Goal: Task Accomplishment & Management: Use online tool/utility

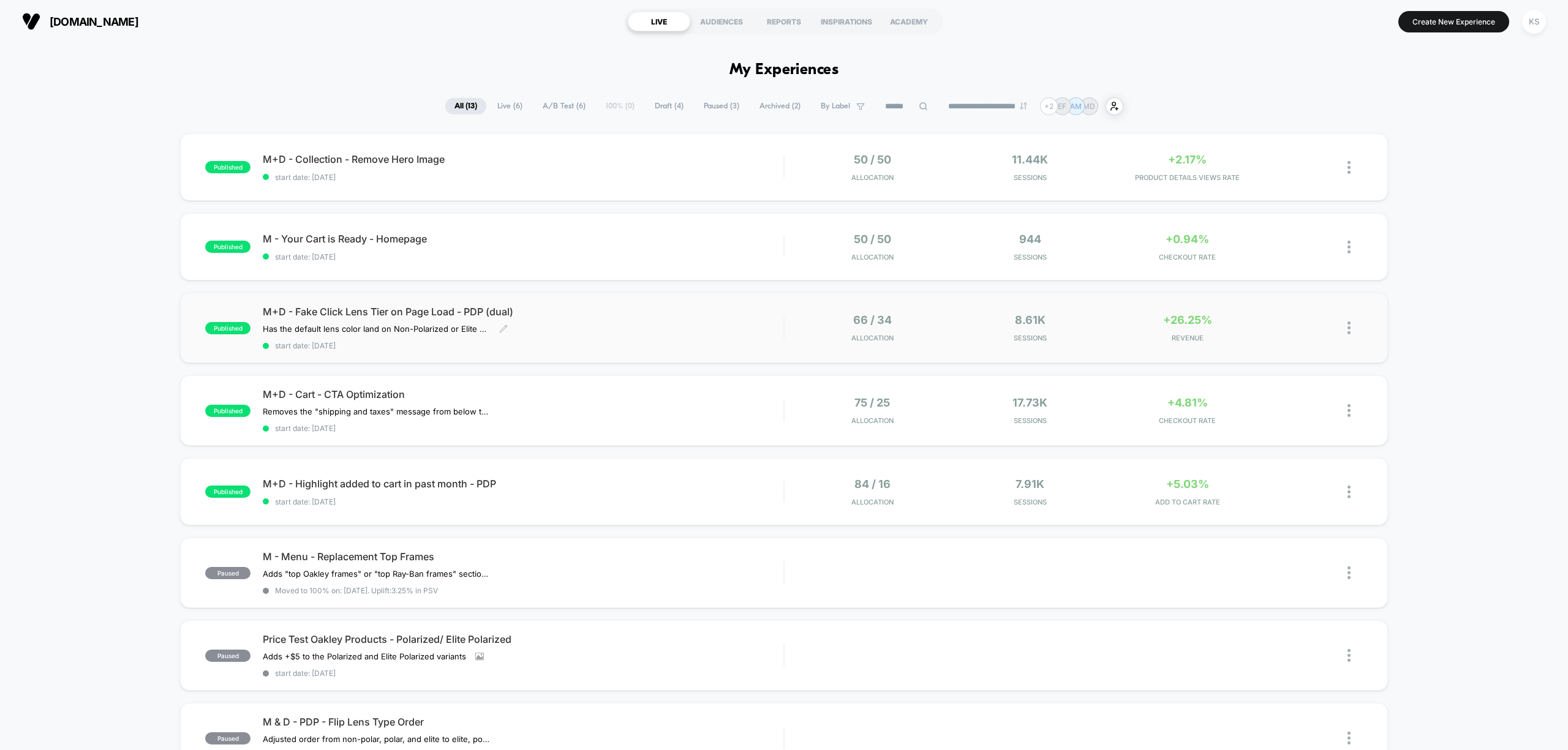
click at [560, 318] on span "M+D - Fake Click Lens Tier on Page Load - PDP (dual)" at bounding box center [522, 311] width 520 height 13
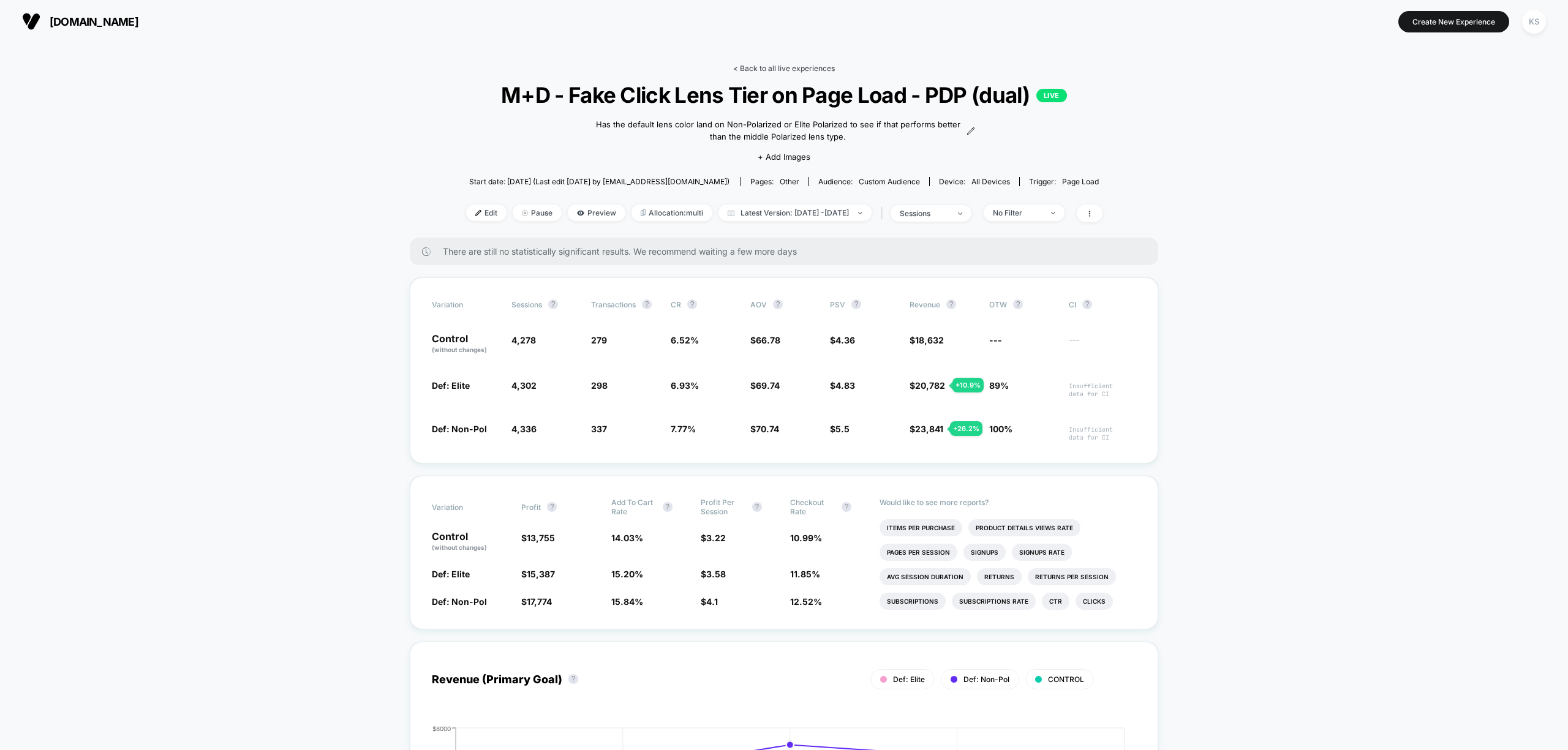
click at [772, 65] on link "< Back to all live experiences" at bounding box center [783, 69] width 101 height 10
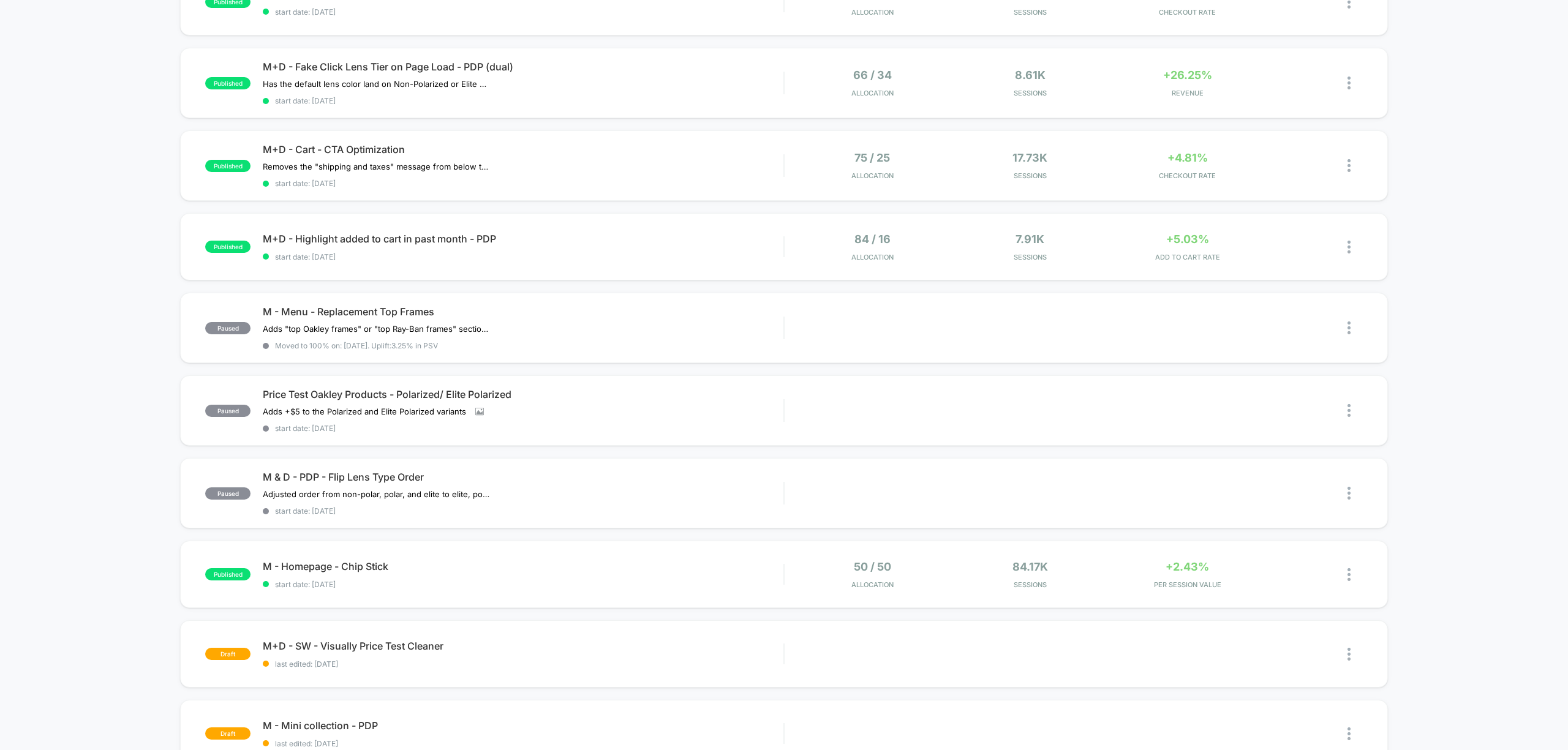
scroll to position [407, 0]
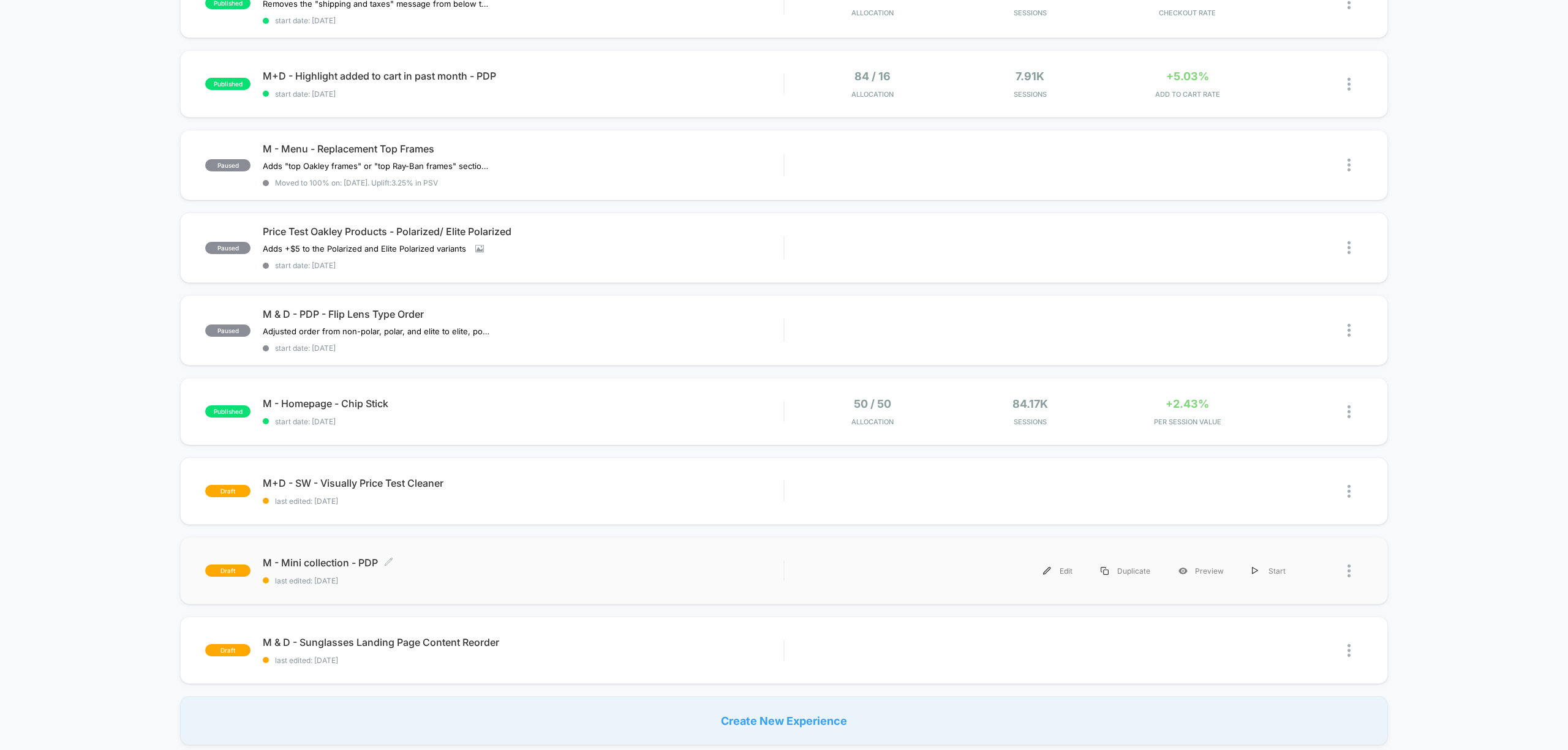
click at [468, 556] on span "M - Mini collection - PDP Click to edit experience details" at bounding box center [522, 562] width 520 height 13
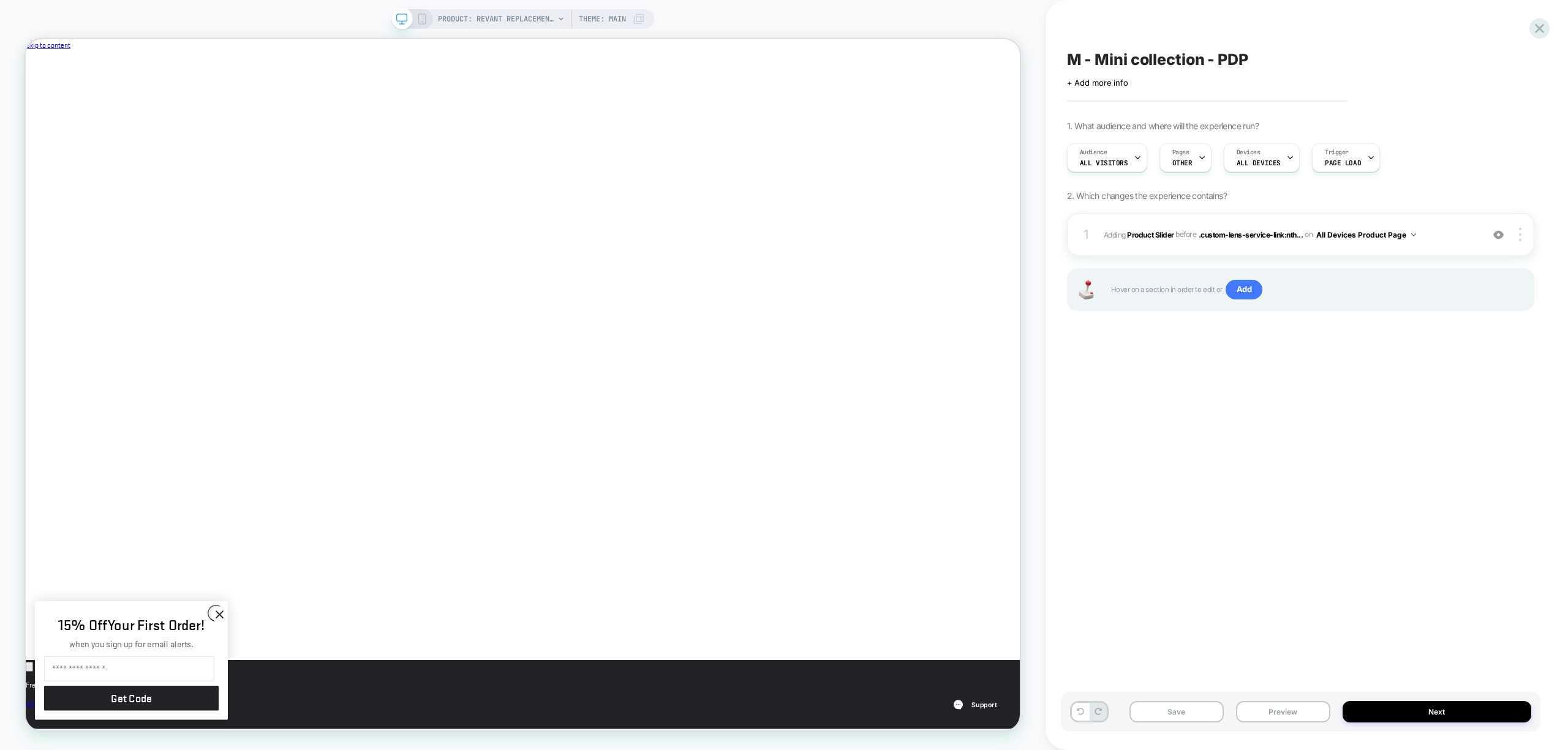
click at [419, 15] on icon at bounding box center [421, 18] width 11 height 11
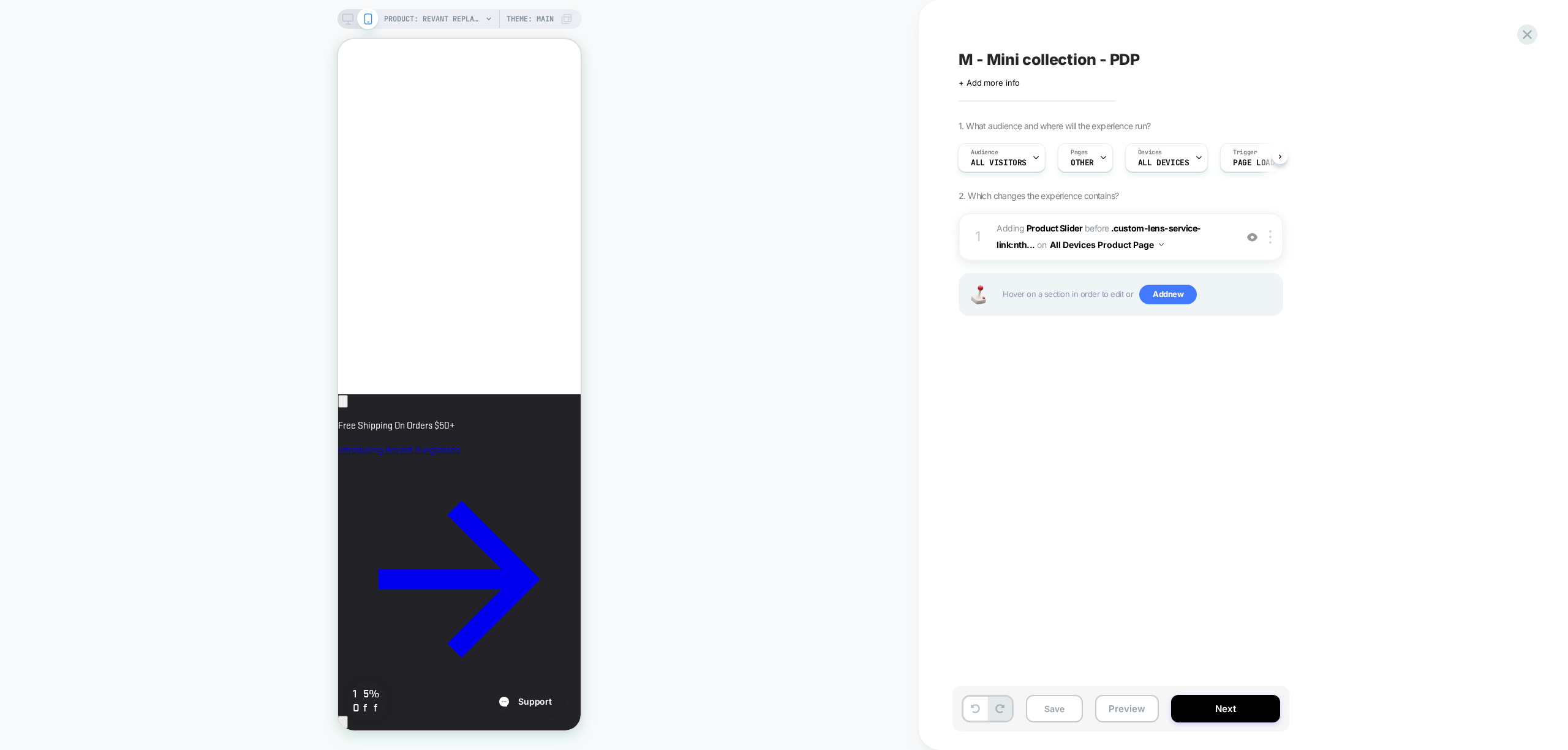
scroll to position [980, 0]
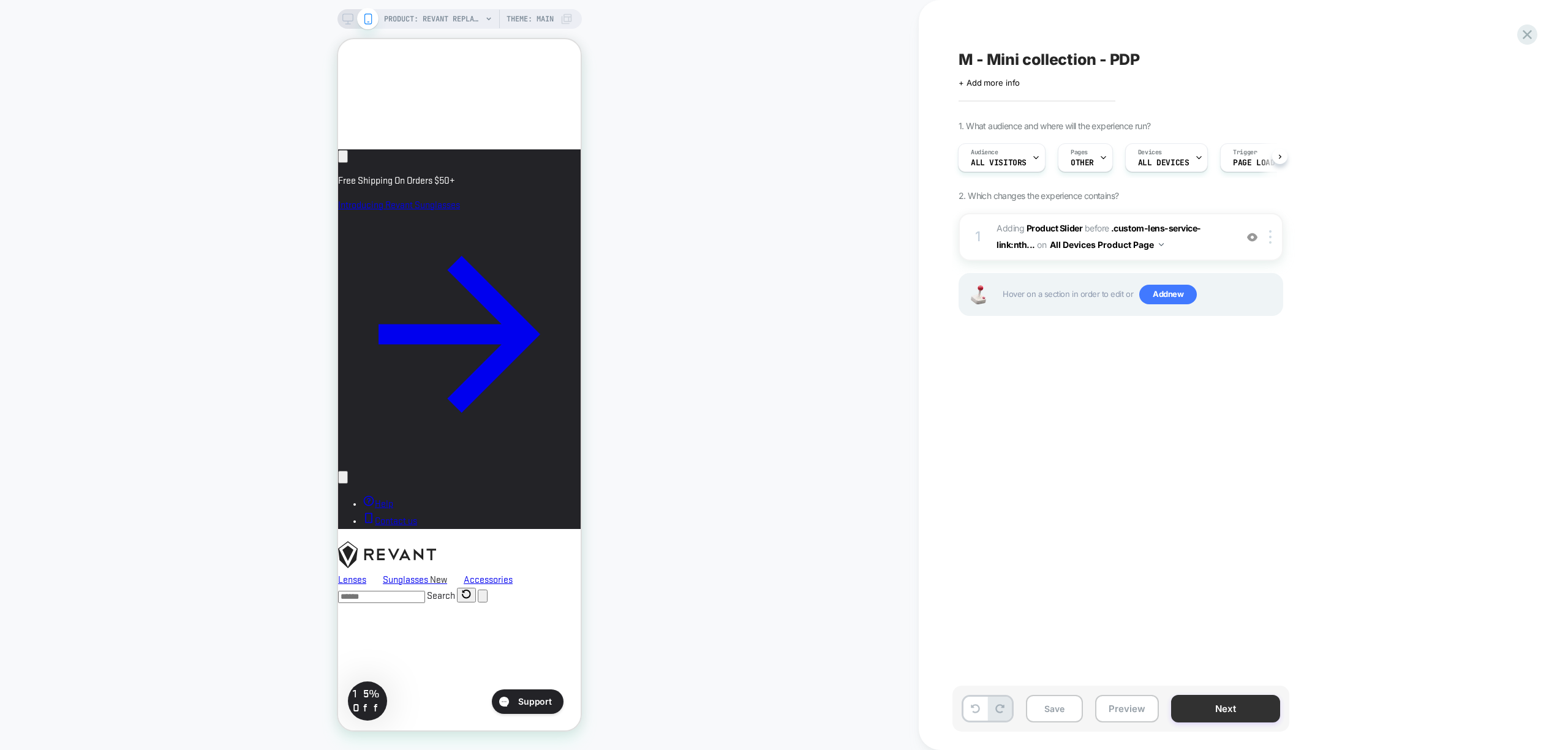
click at [1219, 701] on button "Next" at bounding box center [1225, 708] width 109 height 28
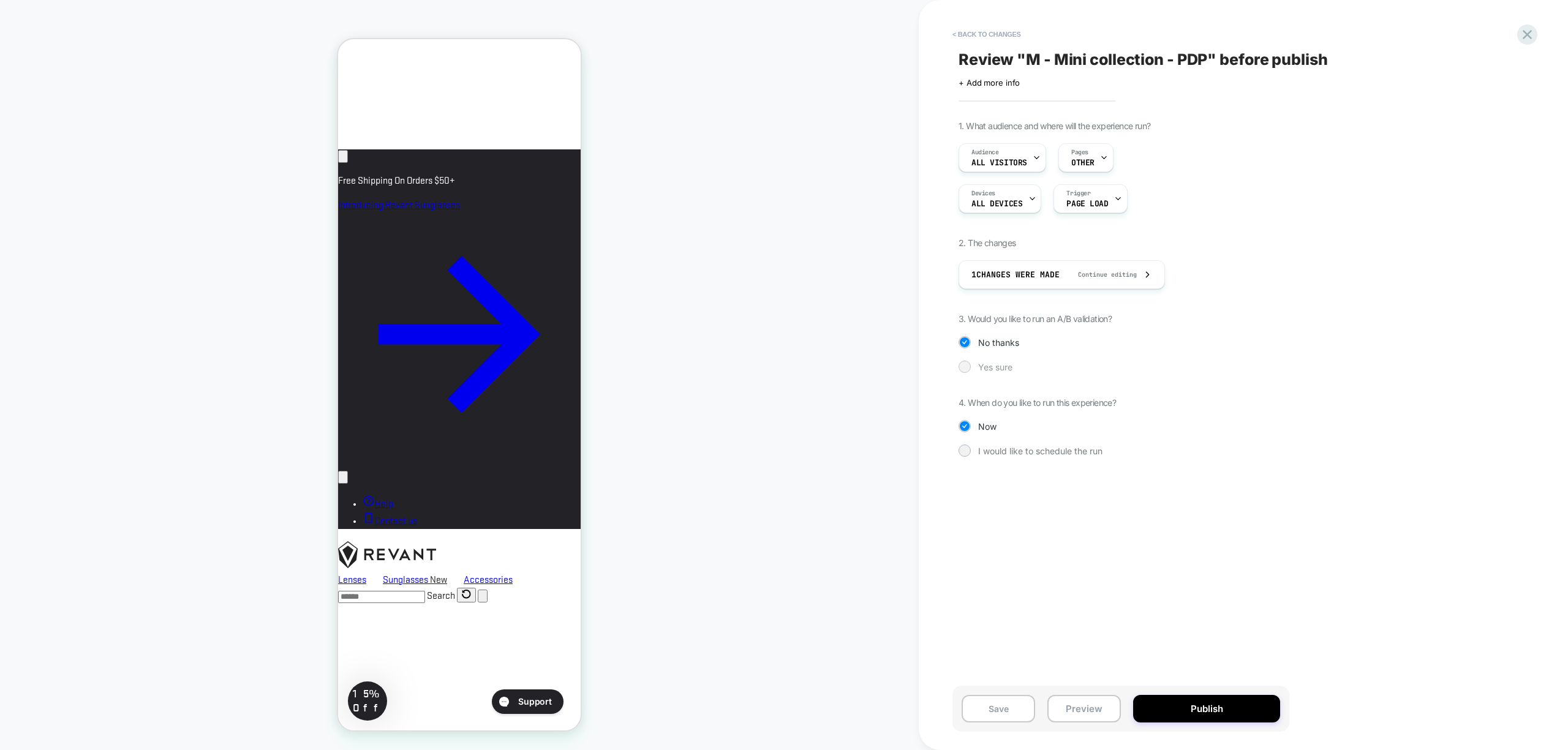
click at [962, 363] on div at bounding box center [965, 367] width 10 height 10
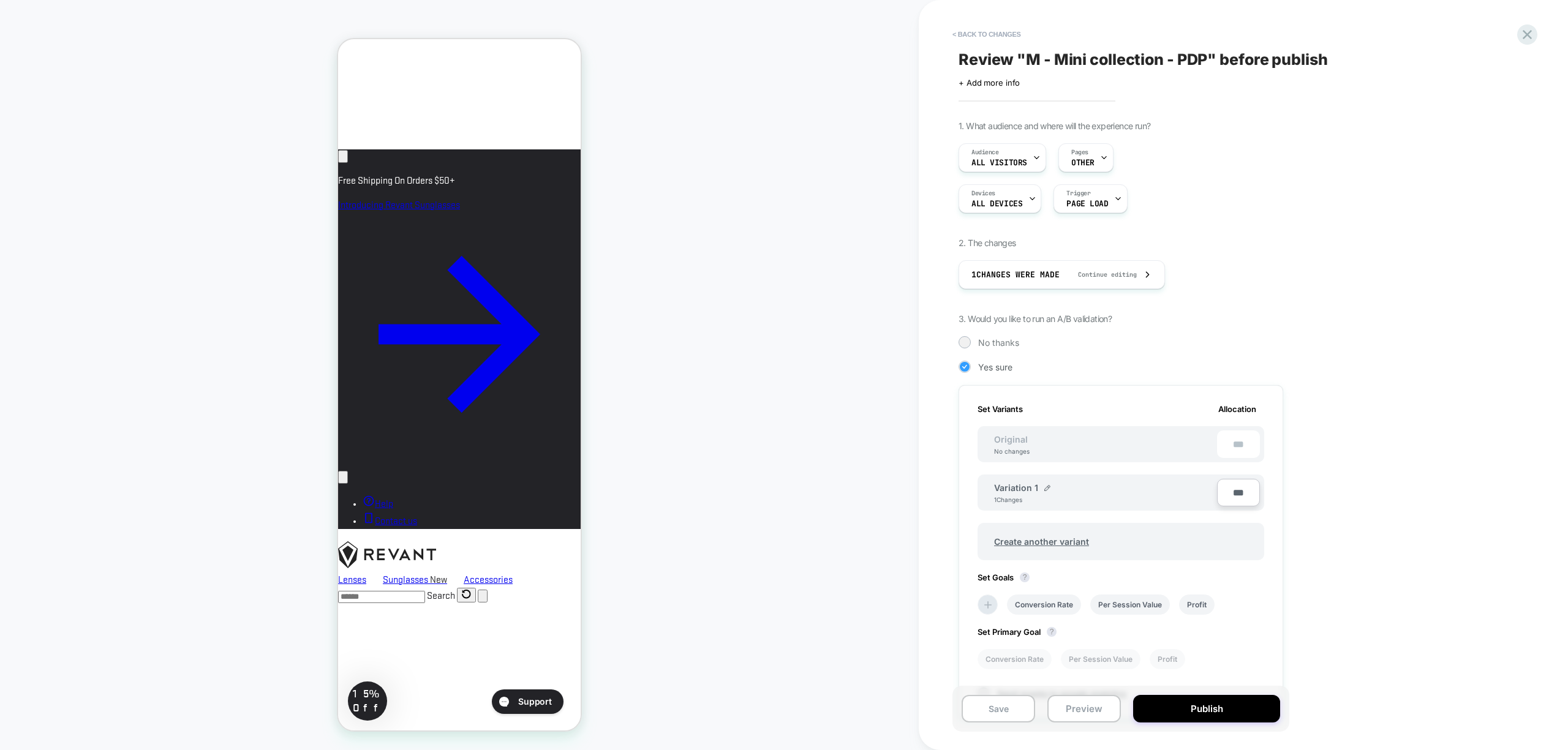
scroll to position [131, 0]
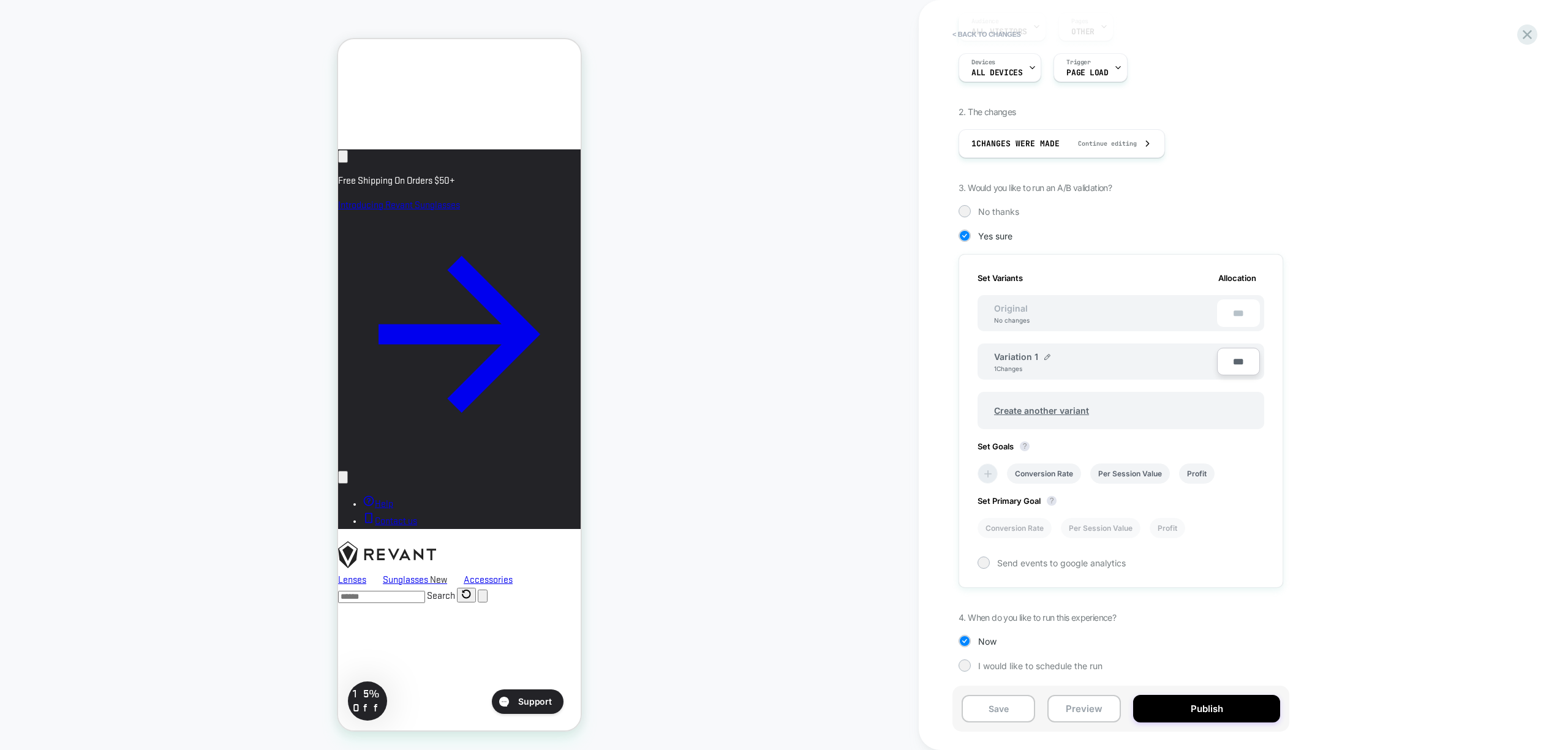
click at [990, 475] on icon at bounding box center [988, 474] width 13 height 13
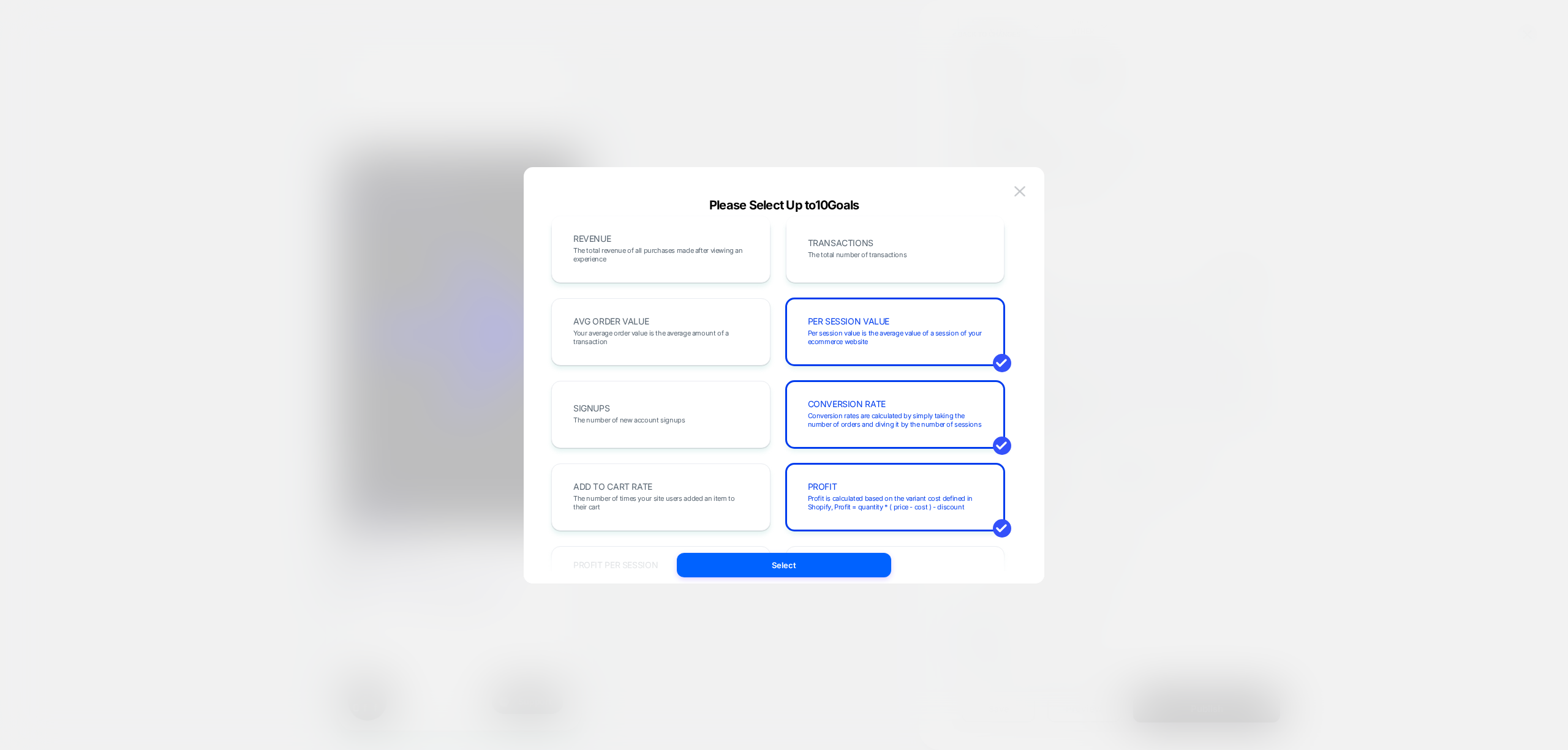
scroll to position [0, 0]
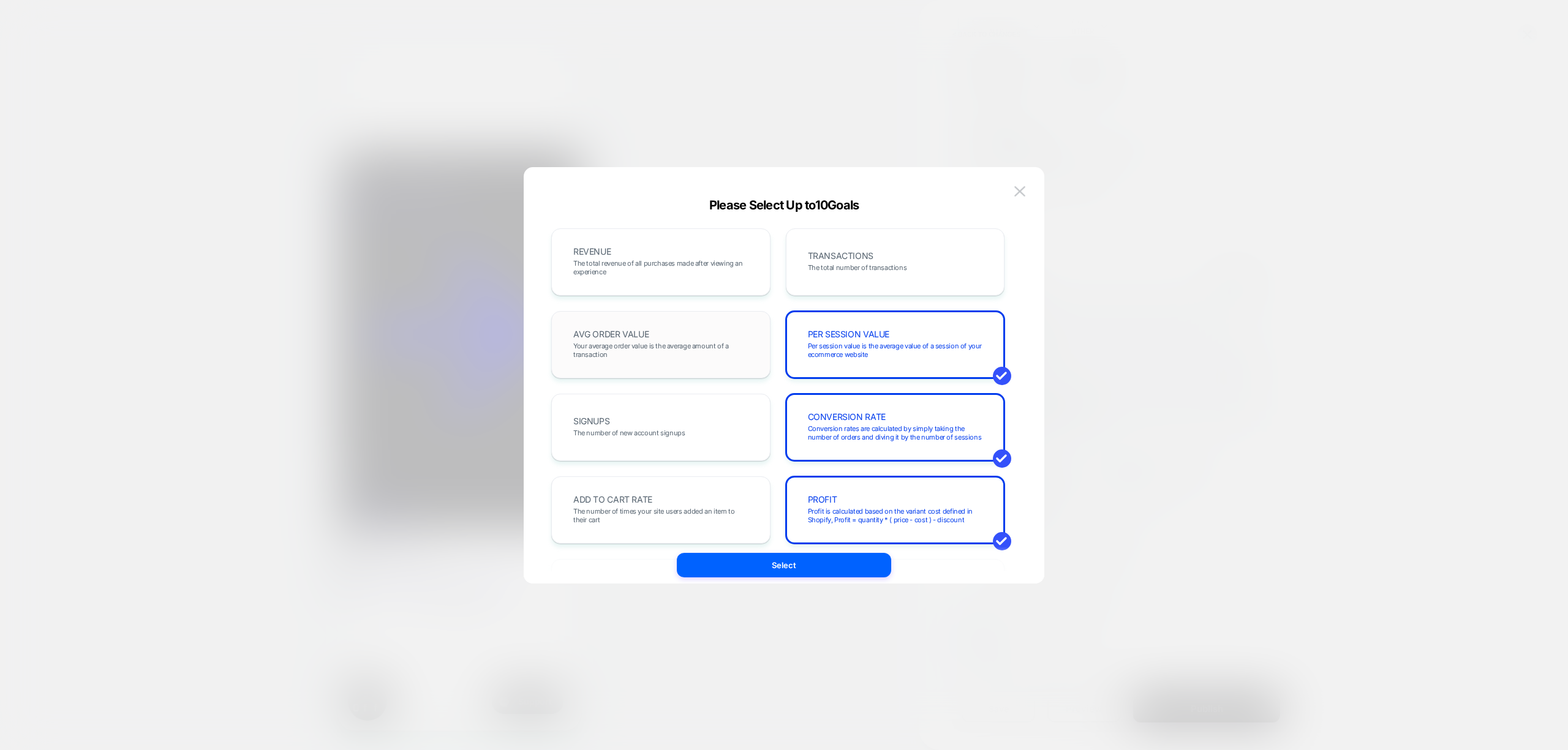
click at [699, 360] on div "AVG ORDER VALUE Your average order value is the average amount of a transaction" at bounding box center [660, 344] width 193 height 42
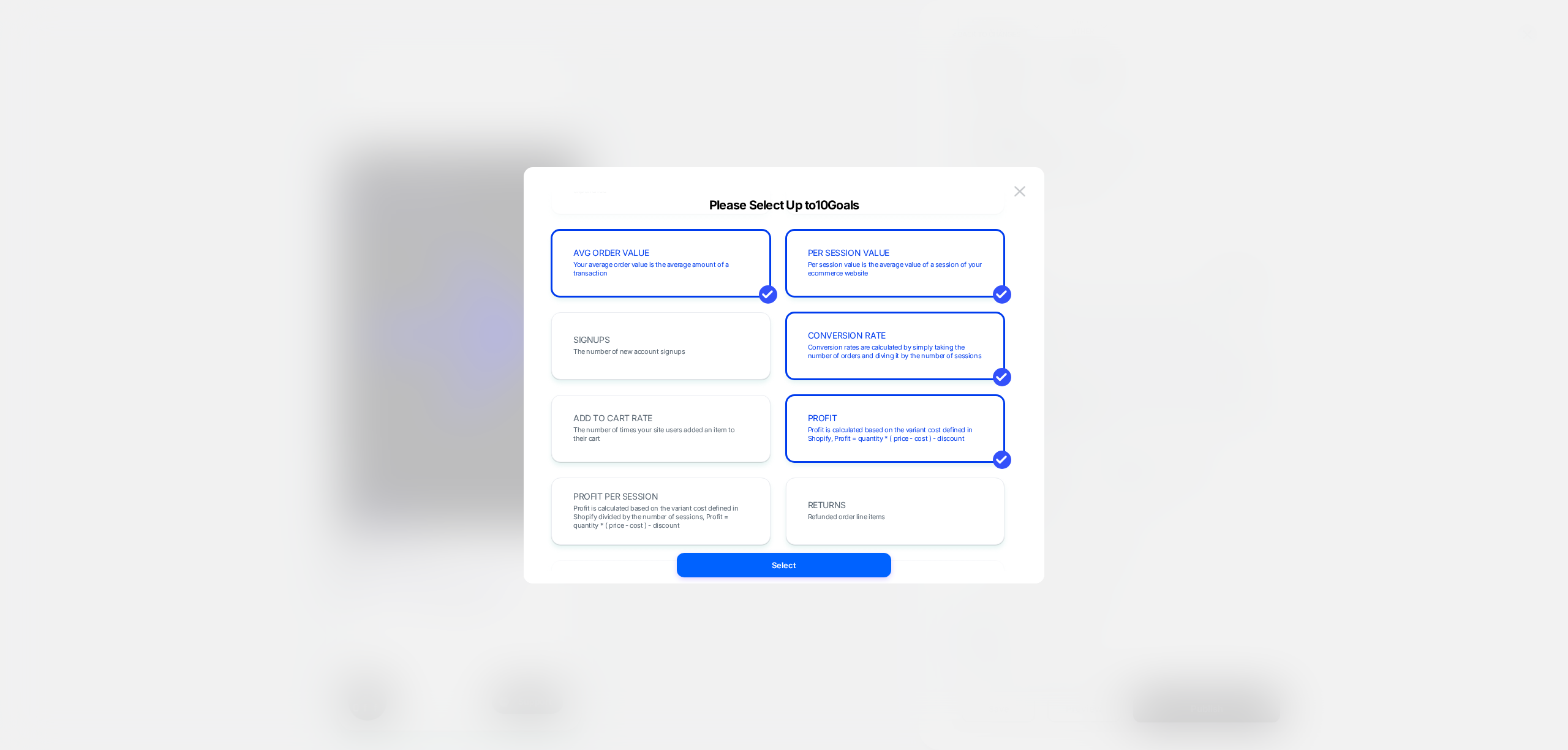
scroll to position [163, 0]
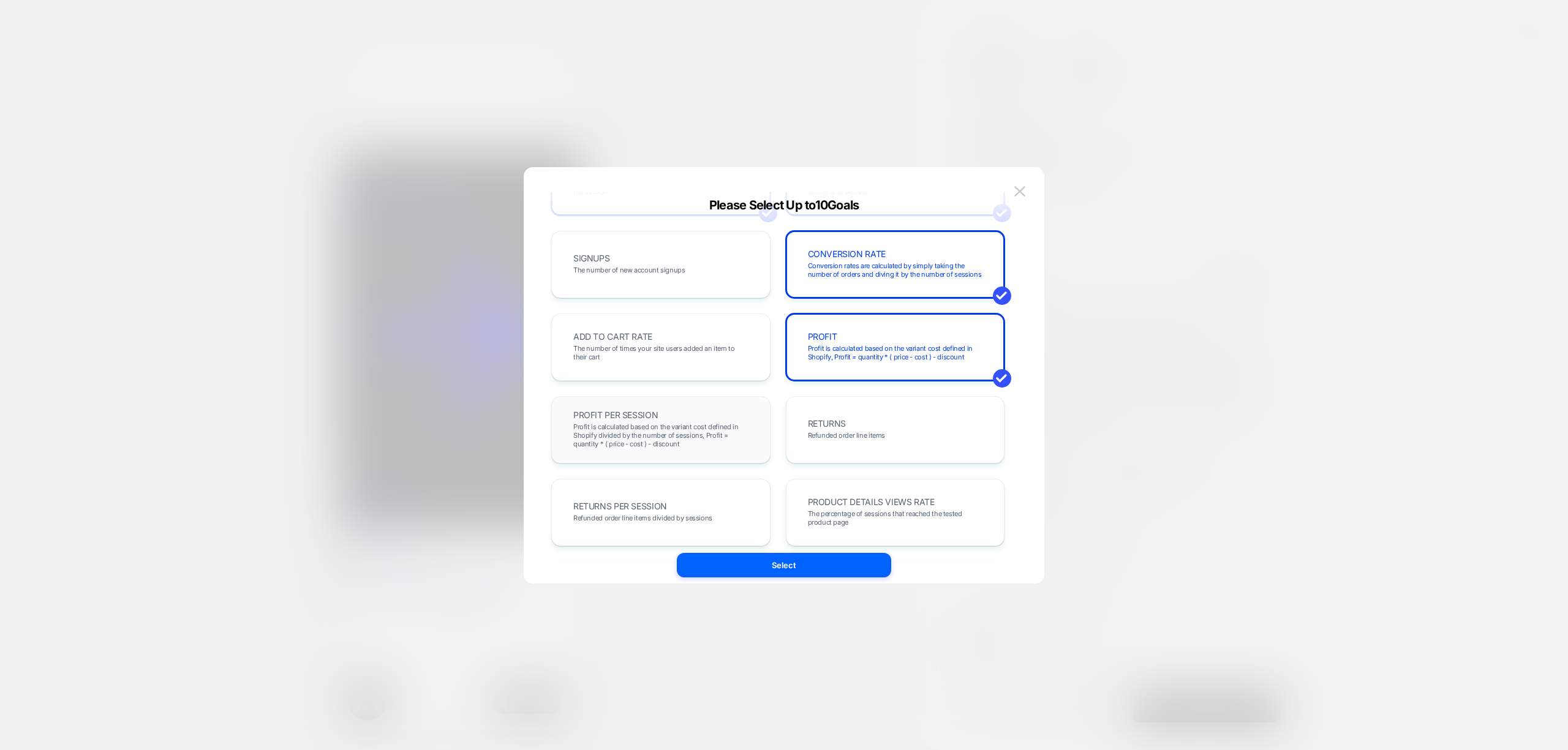
click at [706, 446] on span "Profit is calculated based on the variant cost defined in Shopify divided by th…" at bounding box center [660, 435] width 175 height 26
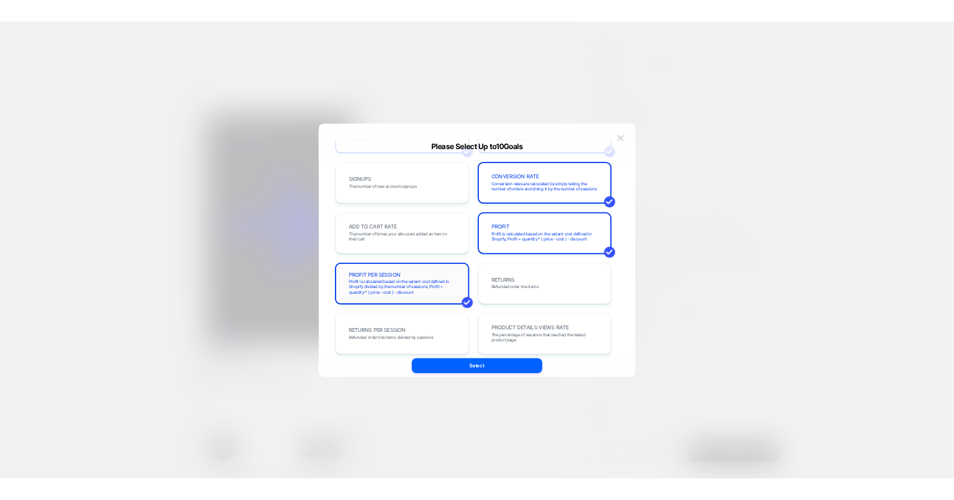
scroll to position [84, 0]
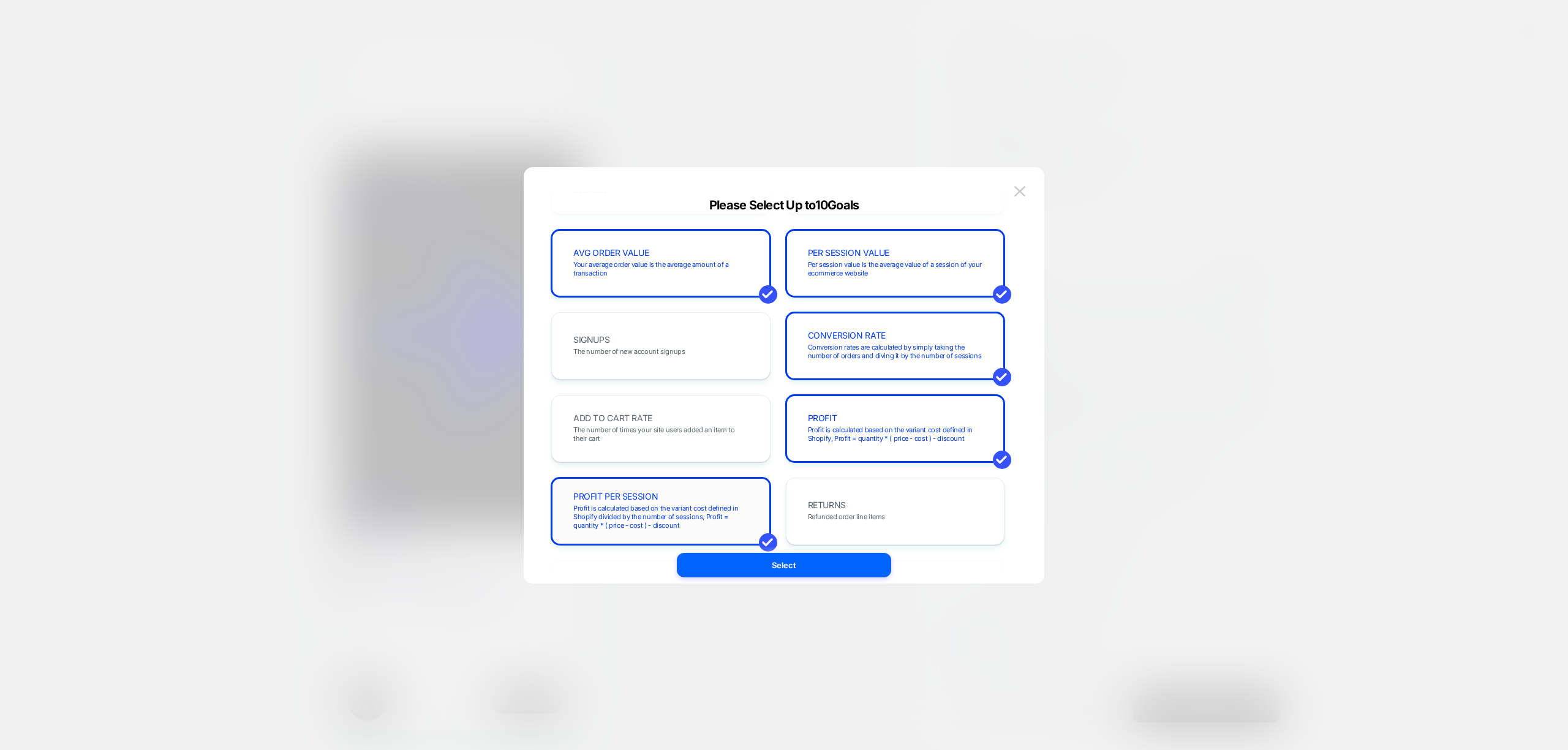
click at [714, 504] on span "Profit is calculated based on the variant cost defined in Shopify divided by th…" at bounding box center [660, 516] width 175 height 26
click at [701, 427] on span "The number of times your site users added an item to their cart" at bounding box center [660, 434] width 175 height 17
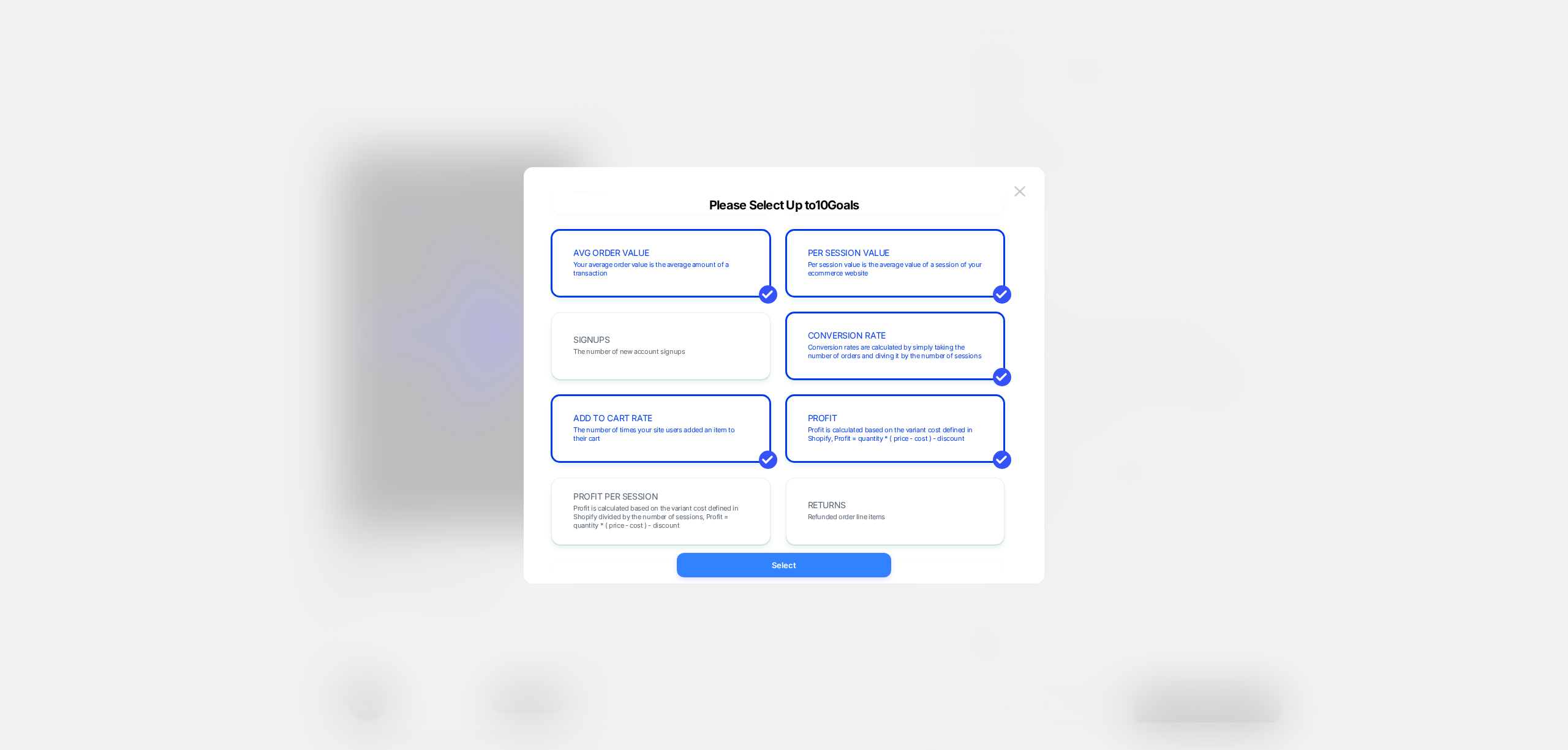
click at [848, 566] on button "Select" at bounding box center [784, 565] width 214 height 24
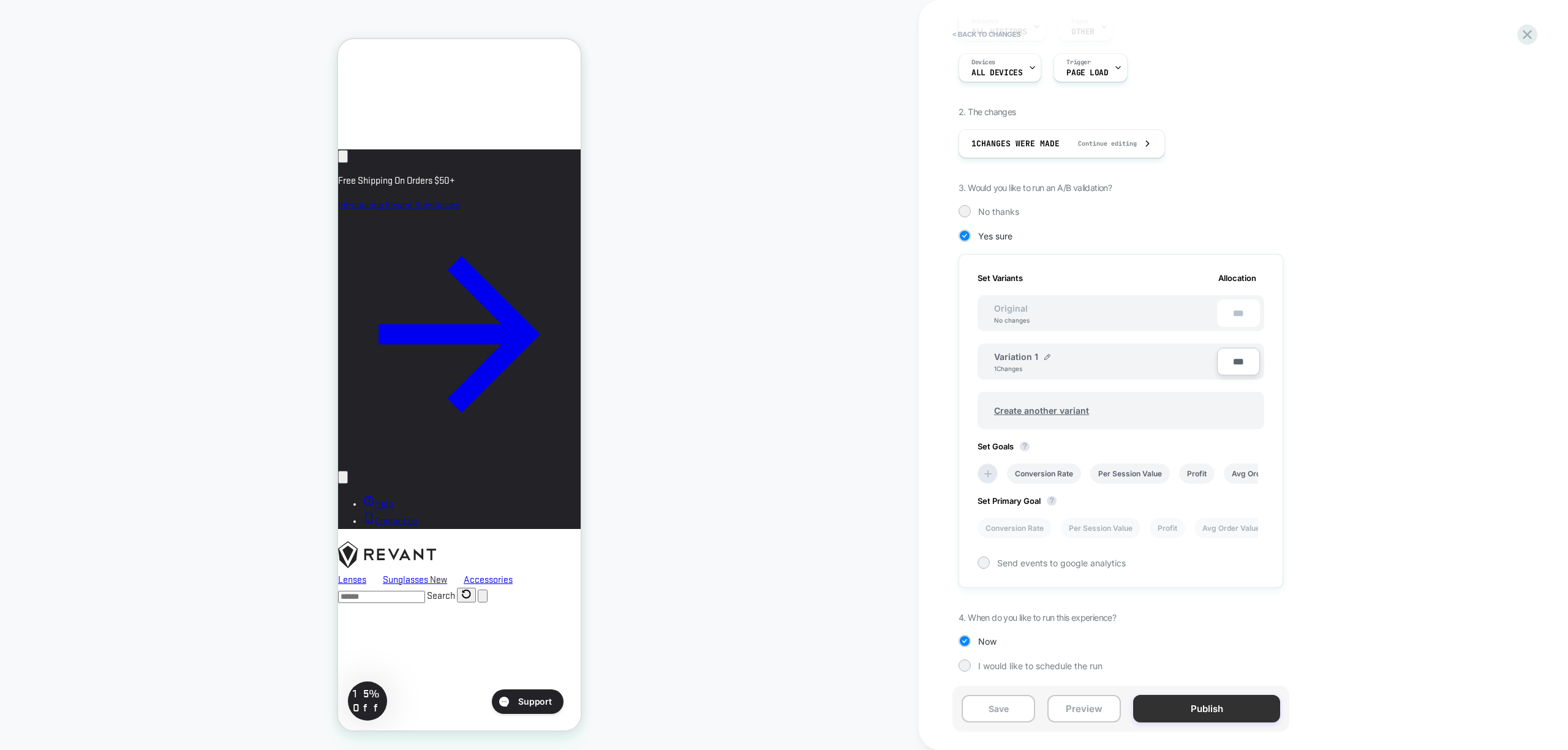
click at [1210, 708] on button "Publish" at bounding box center [1206, 708] width 147 height 28
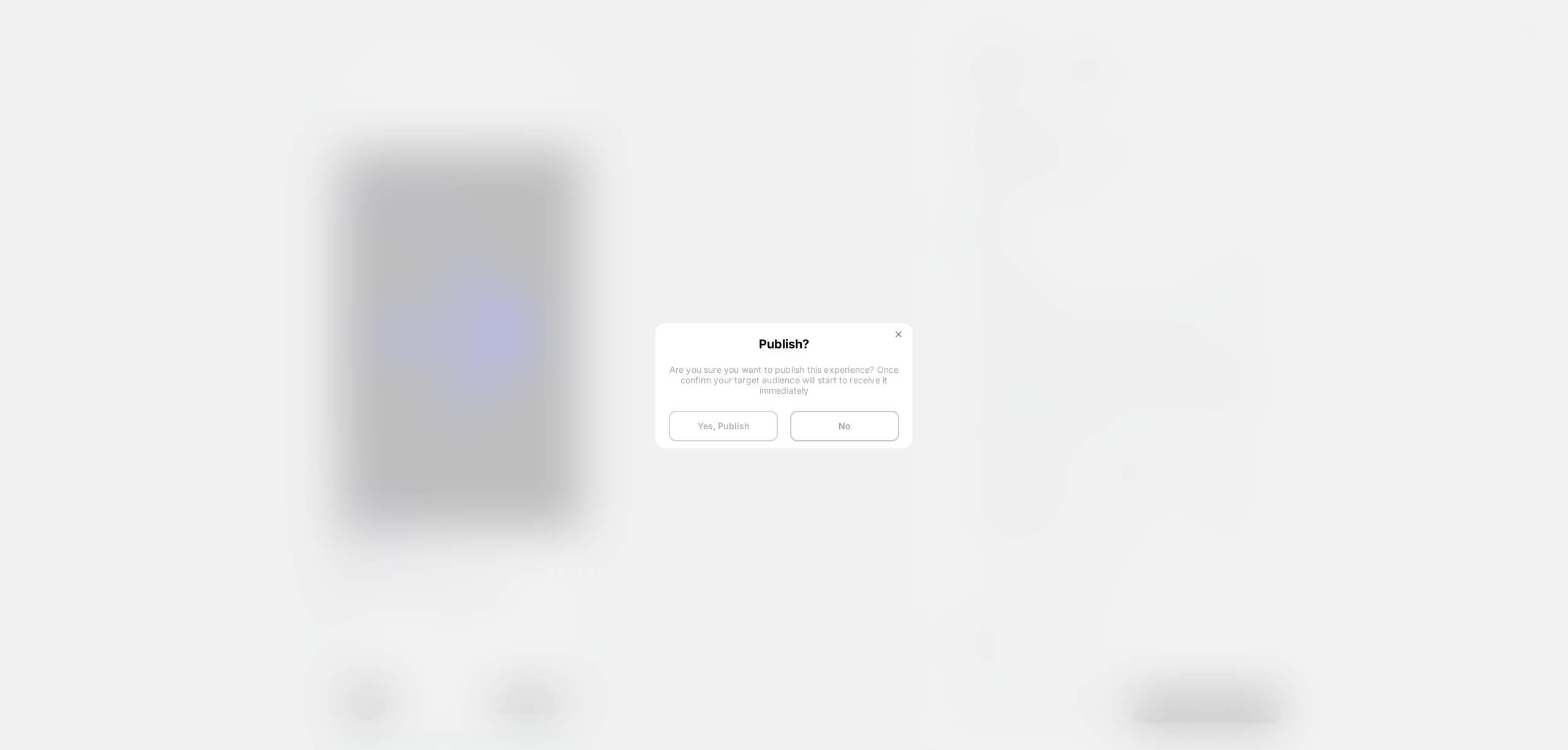
click at [727, 429] on button "Yes, Publish" at bounding box center [723, 427] width 109 height 31
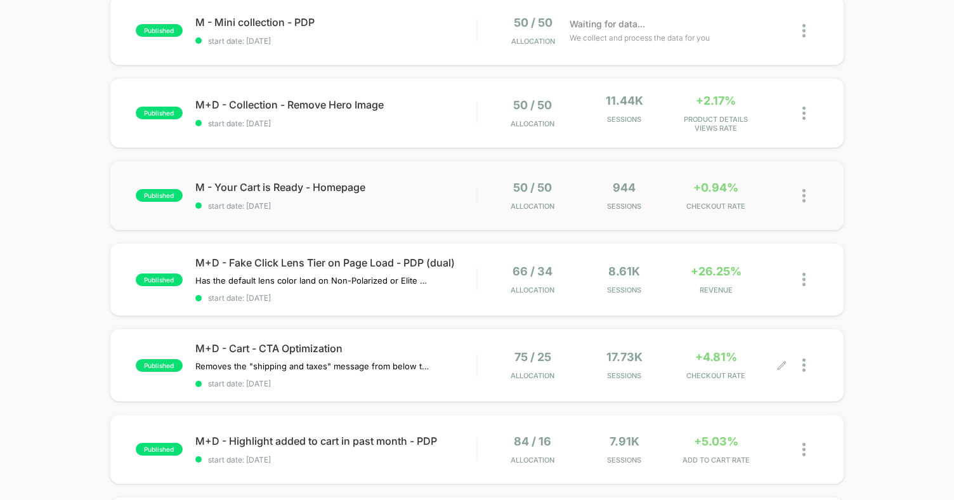
scroll to position [246, 0]
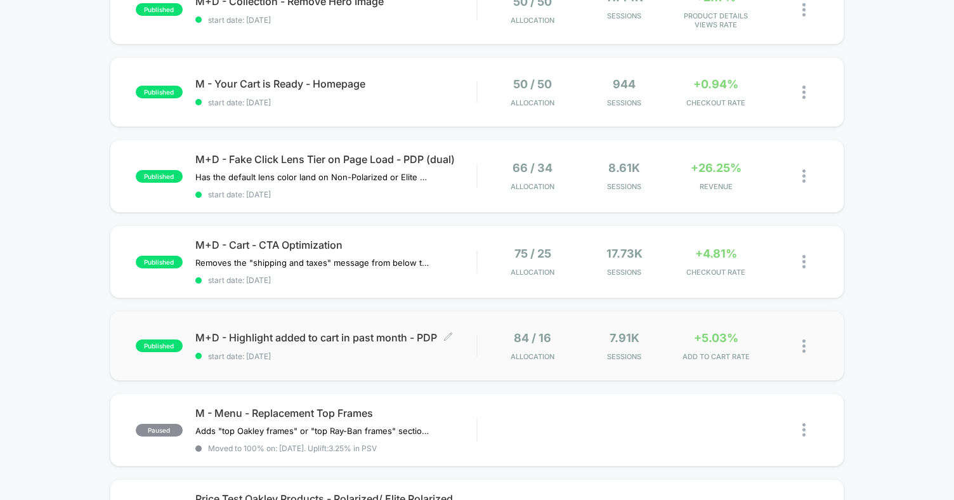
click at [391, 344] on div "M+D - Highlight added to cart in past month - PDP Click to edit experience deta…" at bounding box center [335, 346] width 281 height 30
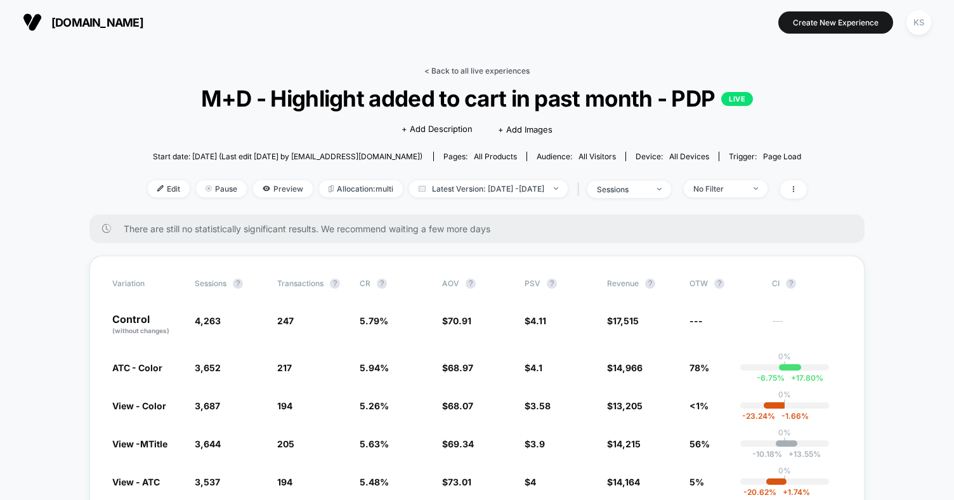
click at [459, 68] on link "< Back to all live experiences" at bounding box center [476, 71] width 105 height 10
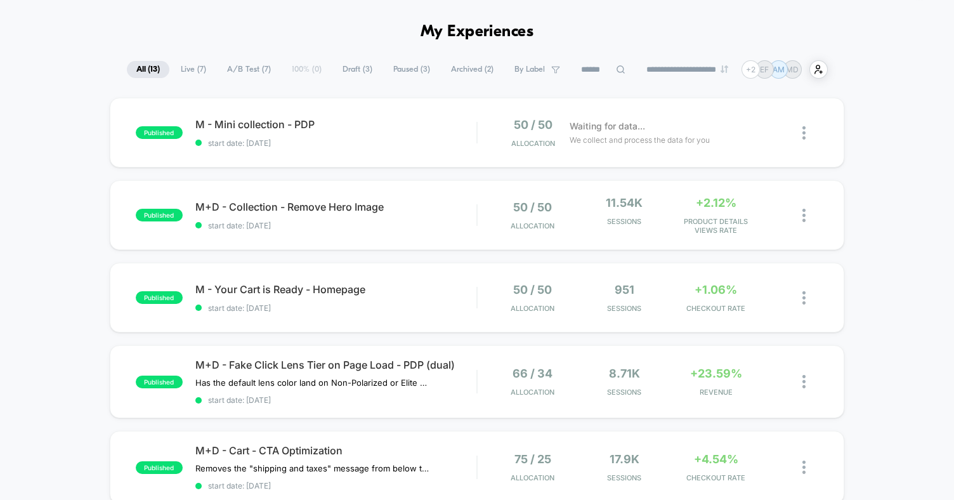
scroll to position [42, 0]
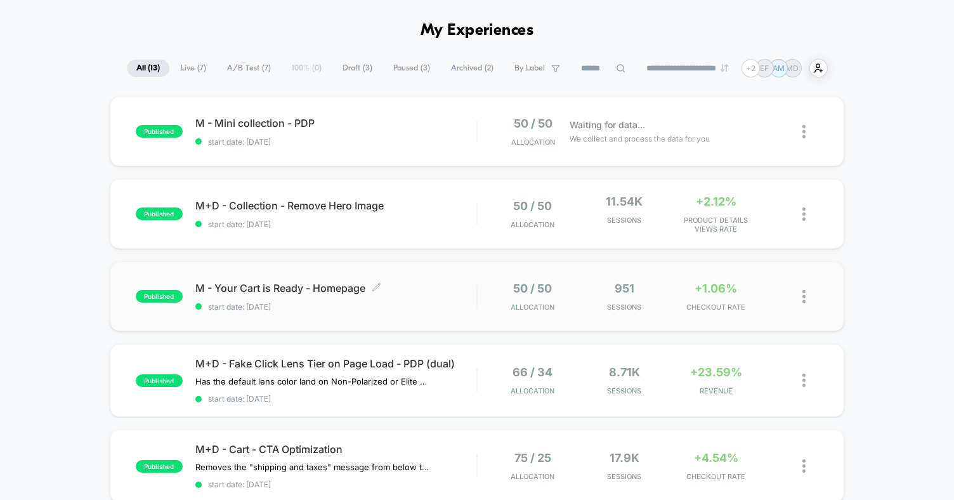
click at [394, 295] on div "M - Your Cart is Ready - Homepage Click to edit experience details Click to edi…" at bounding box center [335, 297] width 281 height 30
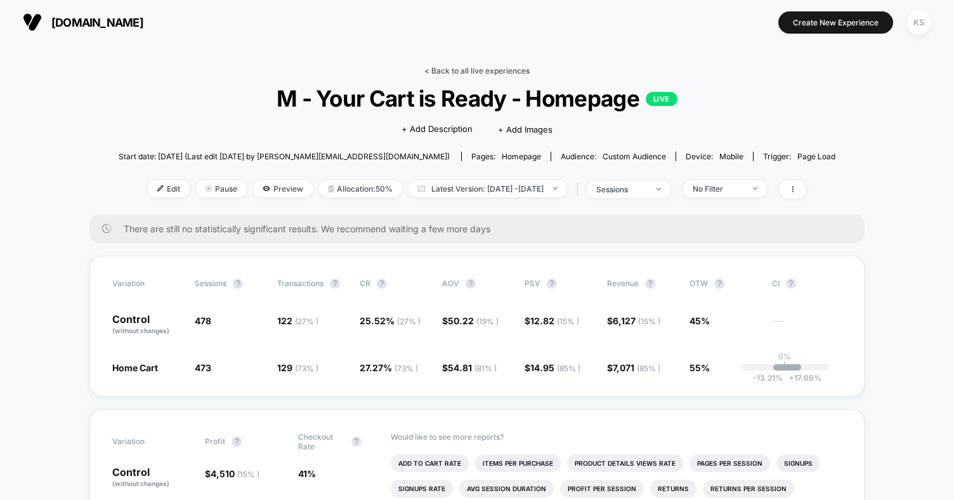
click at [505, 68] on link "< Back to all live experiences" at bounding box center [476, 71] width 105 height 10
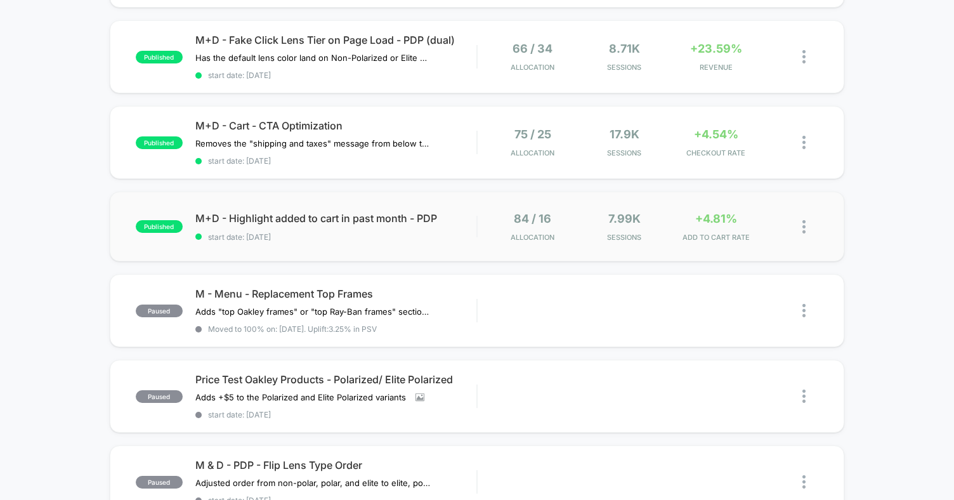
scroll to position [366, 0]
